Goal: Information Seeking & Learning: Learn about a topic

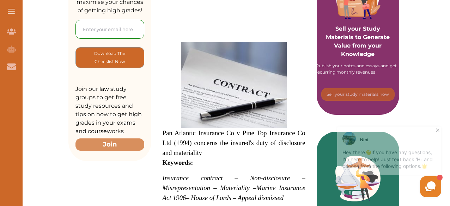
scroll to position [176, 0]
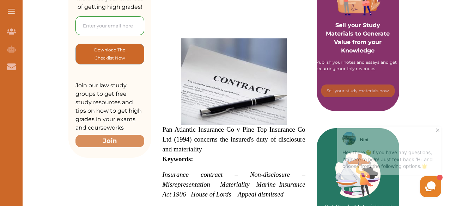
drag, startPoint x: 164, startPoint y: 127, endPoint x: 187, endPoint y: 140, distance: 26.5
click at [187, 140] on span "Pan Atlantic Insurance Co v Pine Top Insurance Co Ltd (1994) concerns the insur…" at bounding box center [234, 139] width 143 height 27
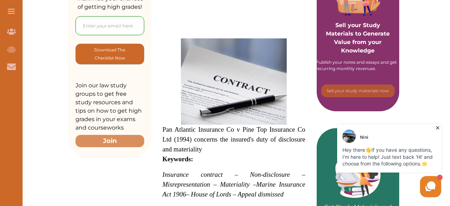
click at [213, 156] on div "We do not allow selecting and copying of our content. You can get our subscript…" at bounding box center [225, 103] width 450 height 206
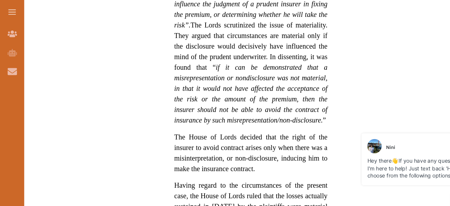
scroll to position [836, 0]
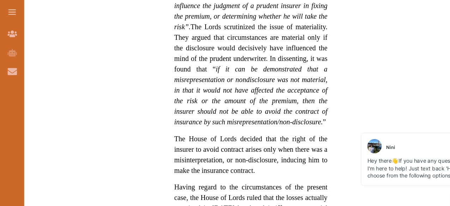
drag, startPoint x: 399, startPoint y: 0, endPoint x: 186, endPoint y: 118, distance: 244.2
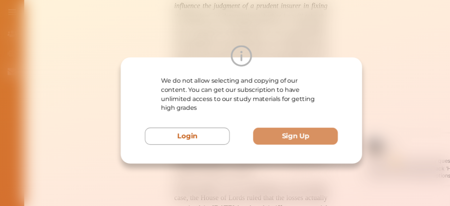
click at [347, 43] on div "We do not allow selecting and copying of our content. You can get our subscript…" at bounding box center [225, 103] width 450 height 206
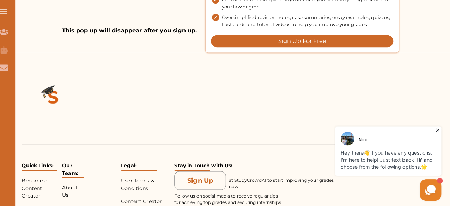
scroll to position [1147, 0]
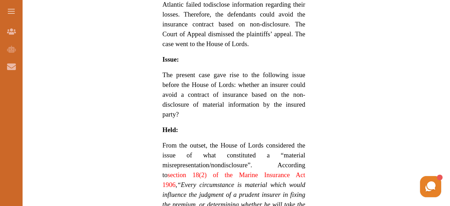
scroll to position [635, 0]
